Goal: Task Accomplishment & Management: Use online tool/utility

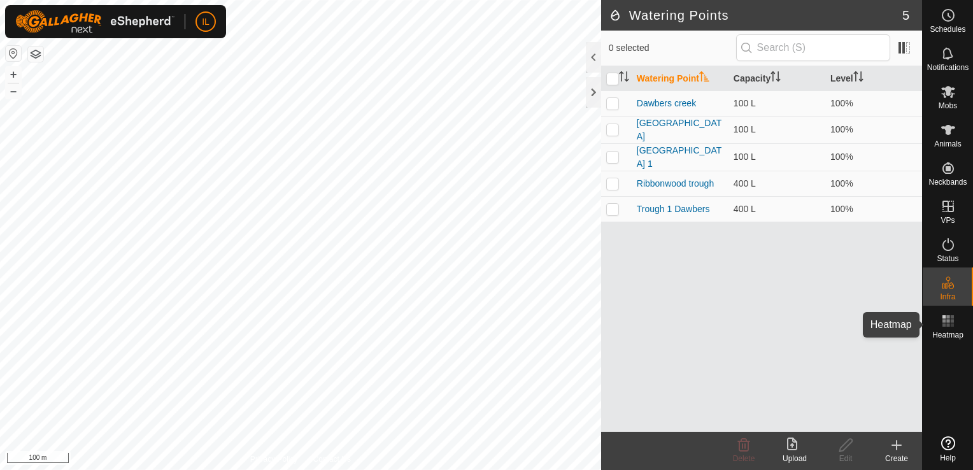
click at [946, 327] on icon at bounding box center [948, 320] width 15 height 15
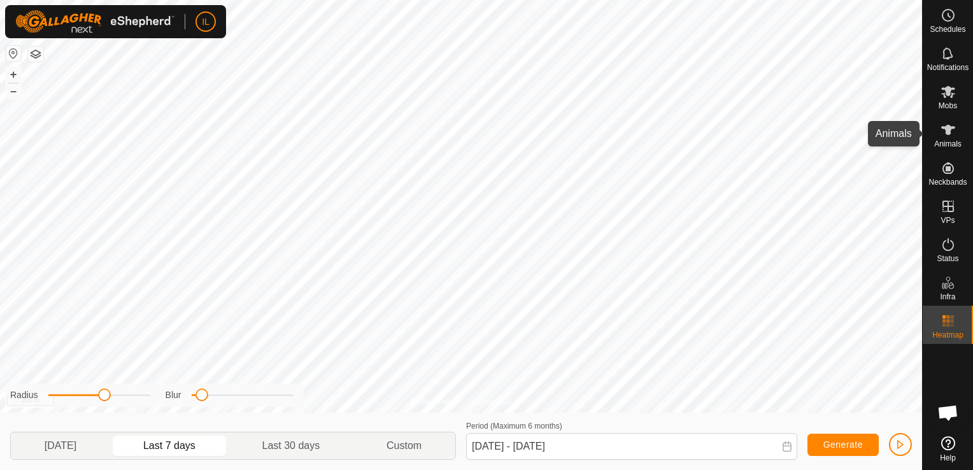
click at [943, 137] on icon at bounding box center [948, 129] width 15 height 15
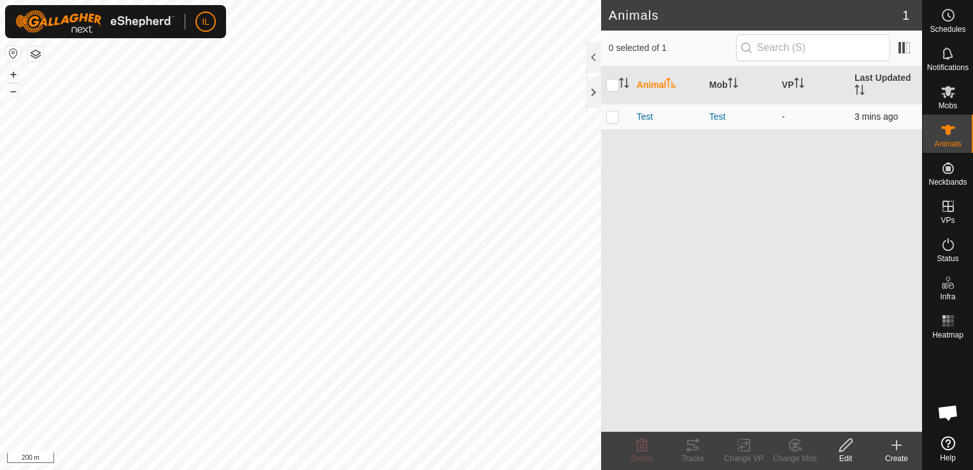
click at [610, 115] on p-checkbox at bounding box center [612, 116] width 13 height 10
checkbox input "true"
click at [694, 442] on icon at bounding box center [692, 445] width 15 height 15
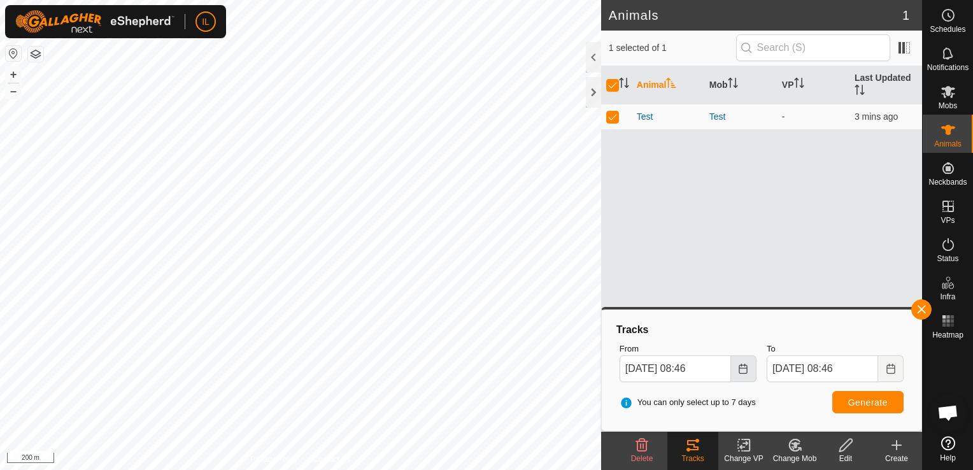
click at [746, 370] on icon "Choose Date" at bounding box center [743, 369] width 10 height 10
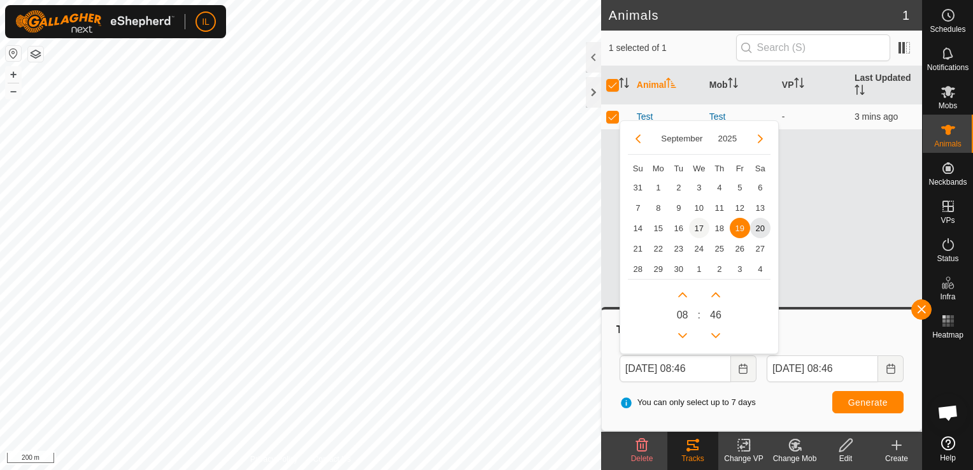
click at [697, 227] on span "17" at bounding box center [699, 228] width 20 height 20
type input "[DATE] 08:46"
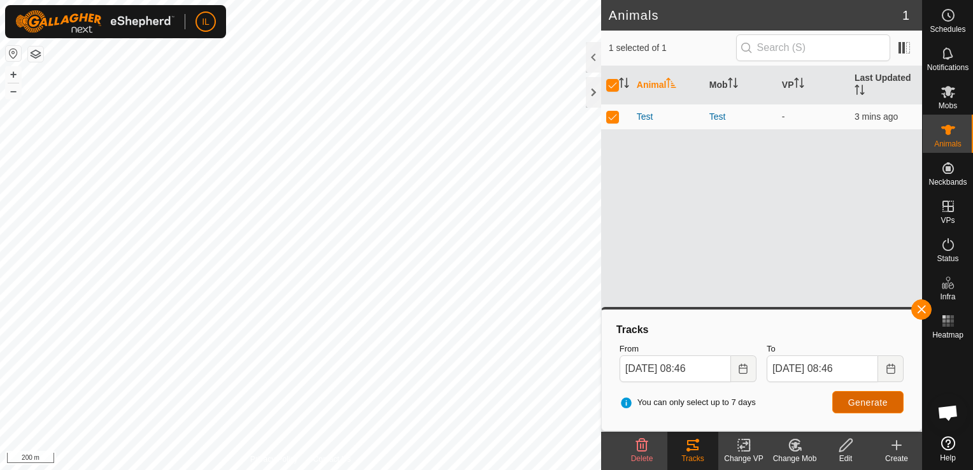
click at [859, 406] on span "Generate" at bounding box center [867, 402] width 39 height 10
click at [915, 306] on button "button" at bounding box center [921, 309] width 20 height 20
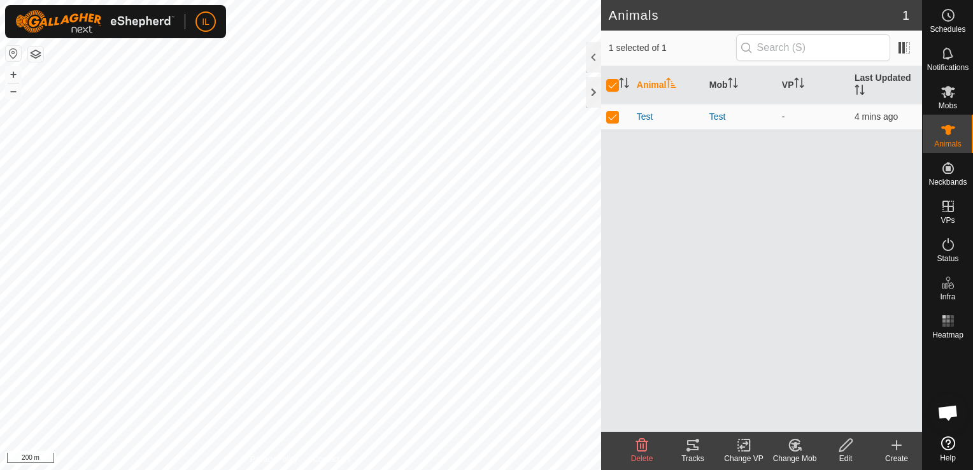
click at [699, 453] on div "Tracks" at bounding box center [692, 458] width 51 height 11
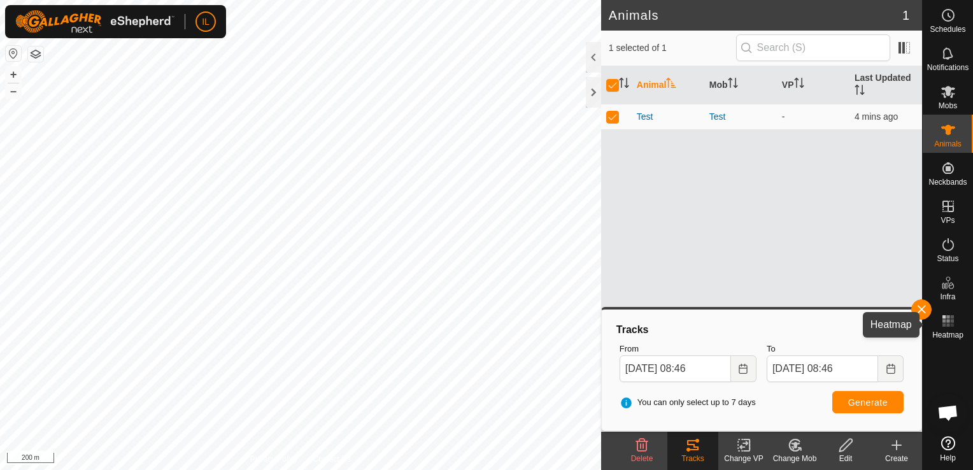
click at [950, 322] on icon at bounding box center [948, 320] width 15 height 15
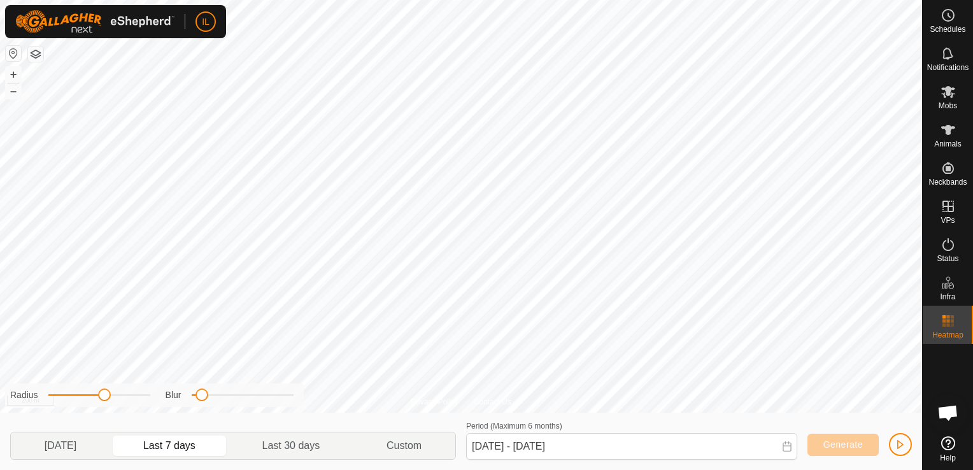
click at [169, 444] on p-togglebutton "Last 7 days" at bounding box center [169, 445] width 119 height 27
click at [59, 444] on p-togglebutton "[DATE]" at bounding box center [60, 445] width 99 height 27
click at [287, 444] on p-togglebutton "Last 30 days" at bounding box center [291, 445] width 124 height 27
click at [189, 446] on p-togglebutton "Last 7 days" at bounding box center [169, 445] width 119 height 27
type input "[DATE] - [DATE]"
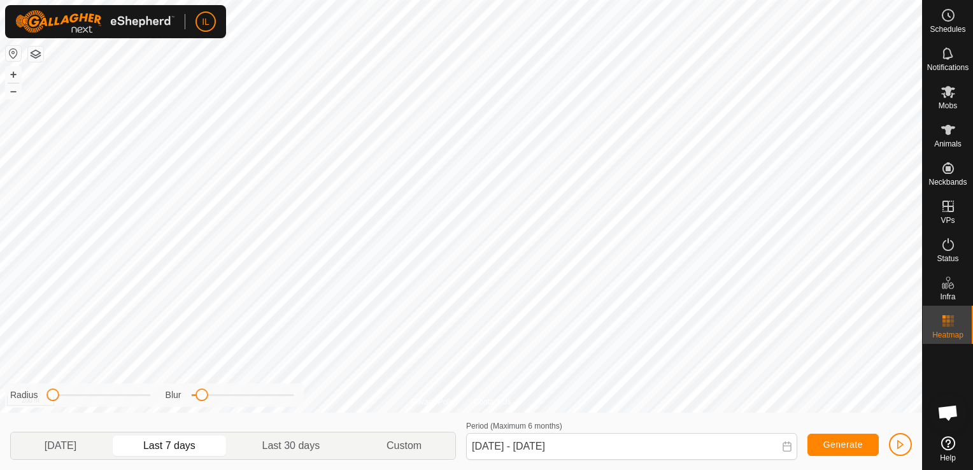
drag, startPoint x: 106, startPoint y: 399, endPoint x: 52, endPoint y: 403, distance: 55.0
click at [52, 403] on div "Radius Blur" at bounding box center [154, 395] width 299 height 24
drag, startPoint x: 201, startPoint y: 400, endPoint x: 189, endPoint y: 401, distance: 12.8
click at [189, 401] on span at bounding box center [191, 395] width 13 height 13
drag, startPoint x: 54, startPoint y: 392, endPoint x: 67, endPoint y: 393, distance: 13.4
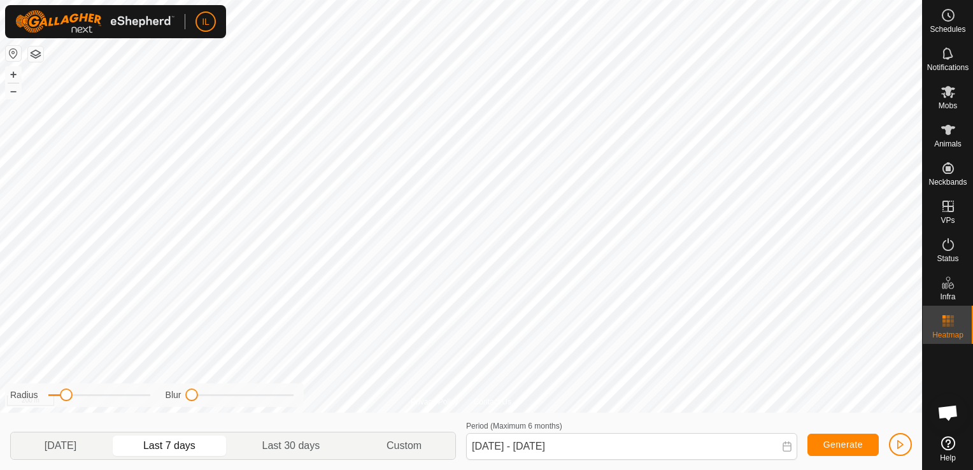
click at [67, 393] on span at bounding box center [66, 395] width 13 height 13
click at [833, 440] on span "Generate" at bounding box center [843, 444] width 39 height 10
click at [948, 134] on icon at bounding box center [948, 130] width 14 height 10
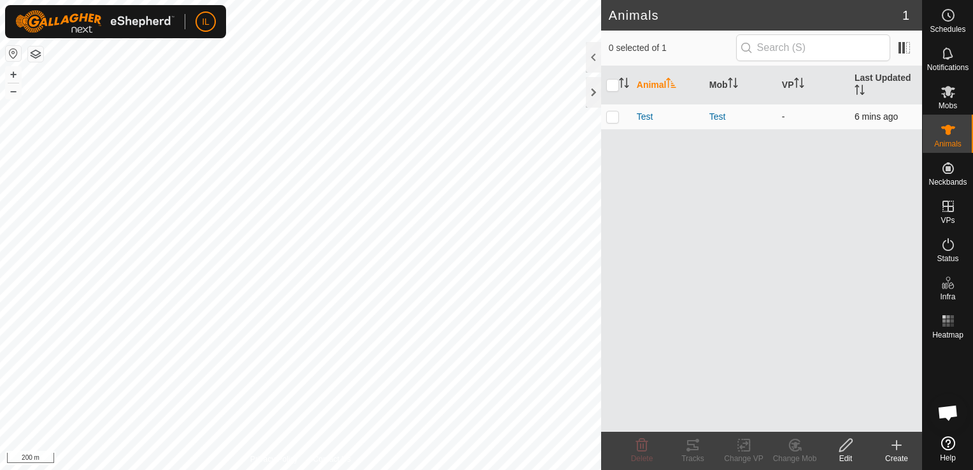
click at [613, 116] on p-checkbox at bounding box center [612, 116] width 13 height 10
checkbox input "true"
click at [697, 445] on icon at bounding box center [692, 445] width 15 height 15
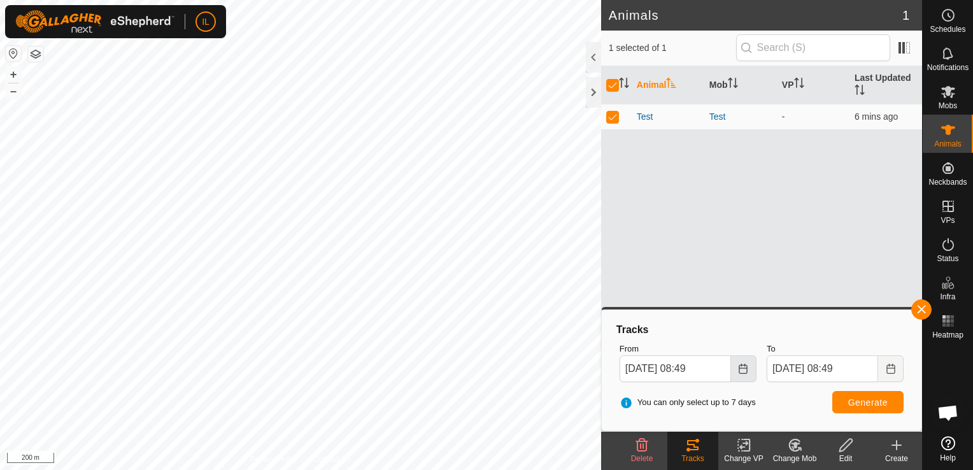
click at [746, 372] on icon "Choose Date" at bounding box center [743, 369] width 10 height 10
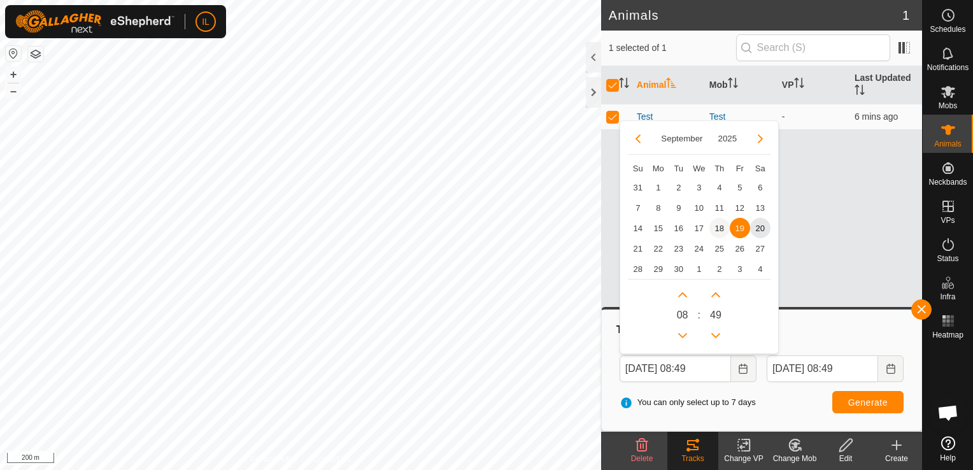
click at [717, 227] on span "18" at bounding box center [720, 228] width 20 height 20
type input "[DATE] 08:49"
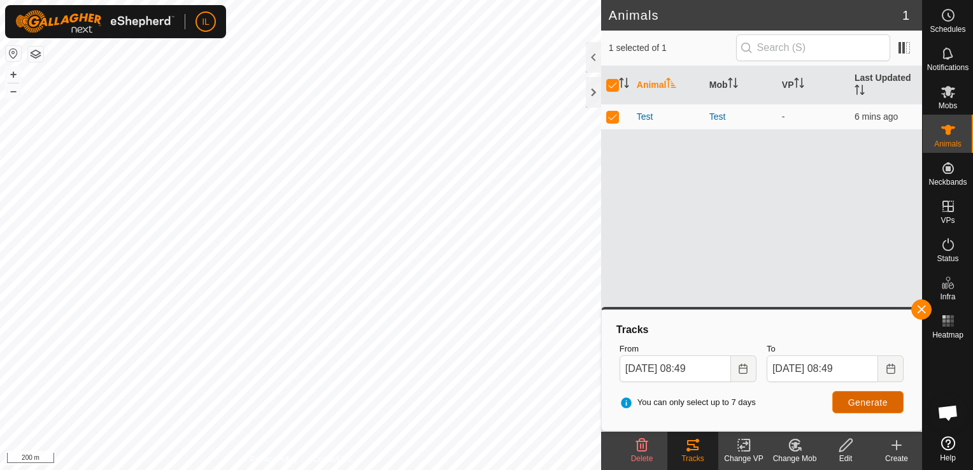
click at [867, 401] on span "Generate" at bounding box center [867, 402] width 39 height 10
